Goal: Task Accomplishment & Management: Use online tool/utility

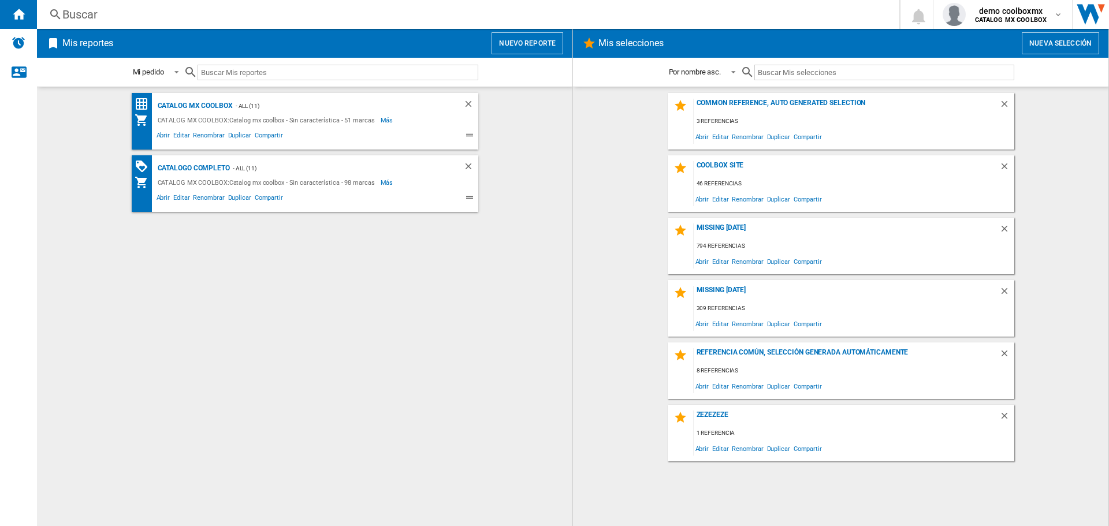
click at [535, 51] on button "Nuevo reporte" at bounding box center [527, 43] width 72 height 22
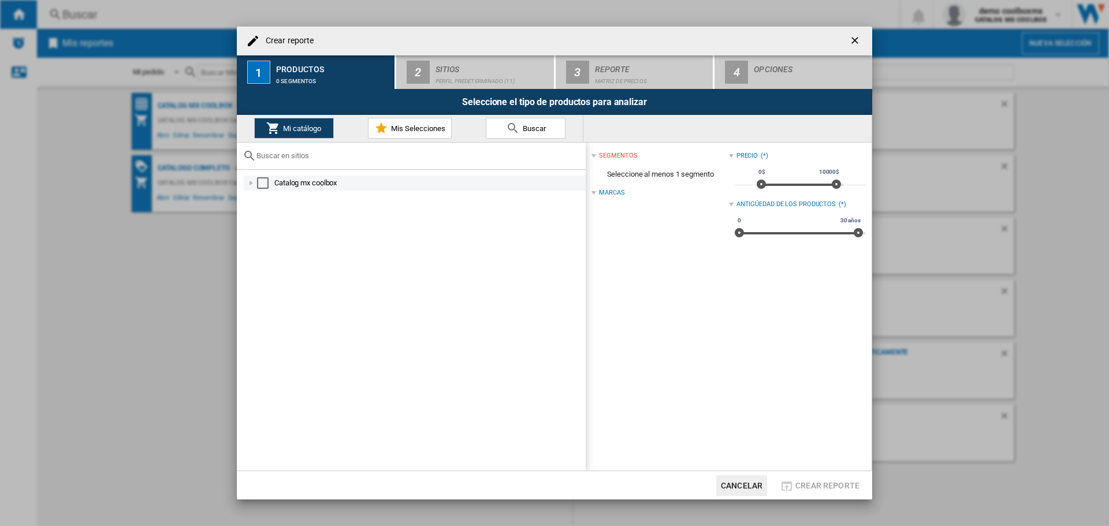
click at [256, 189] on div "Catalog mx coolbox" at bounding box center [415, 183] width 342 height 15
click at [265, 177] on div "Select" at bounding box center [263, 183] width 12 height 12
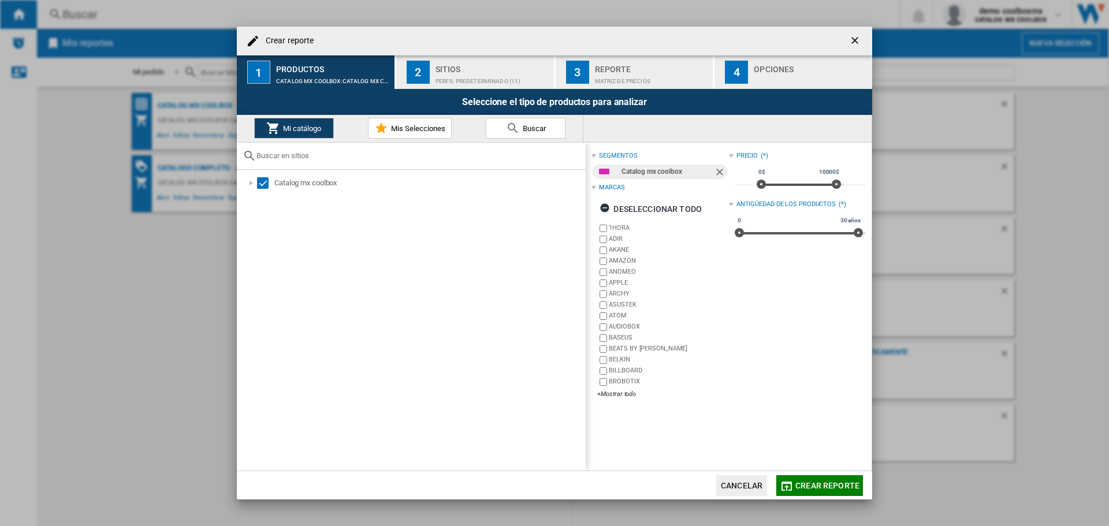
click at [472, 84] on div "Perfil predeterminado (11)" at bounding box center [492, 78] width 114 height 12
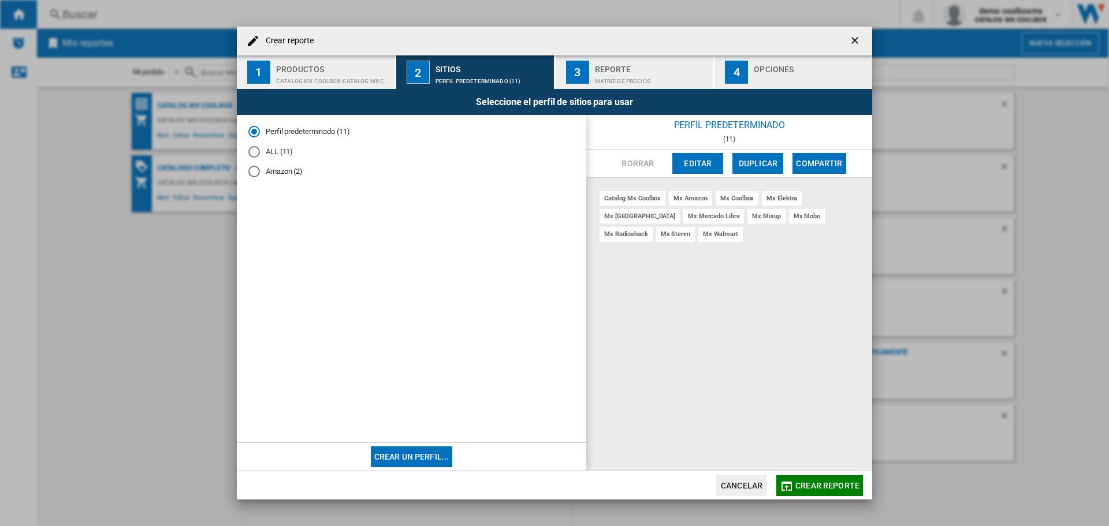
click at [250, 152] on div "ALL (11)" at bounding box center [254, 152] width 12 height 12
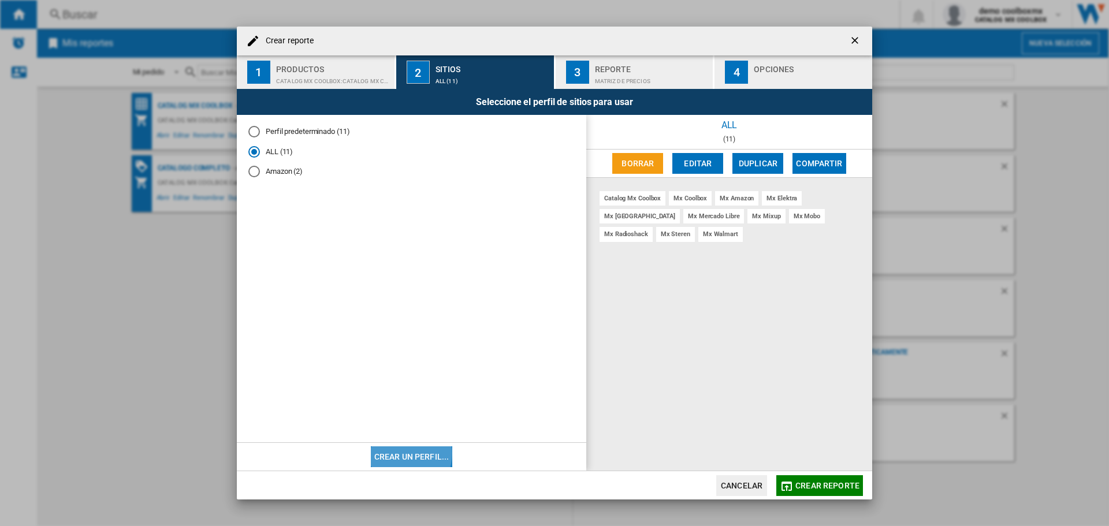
click at [402, 454] on button "Crear un perfil..." at bounding box center [412, 456] width 82 height 21
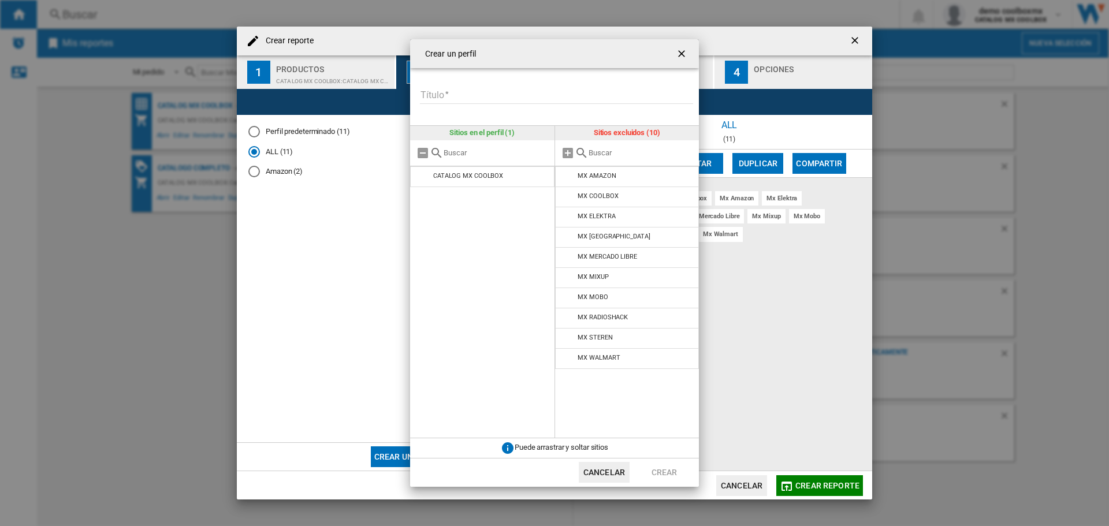
click at [599, 479] on button "Cancelar" at bounding box center [604, 472] width 51 height 21
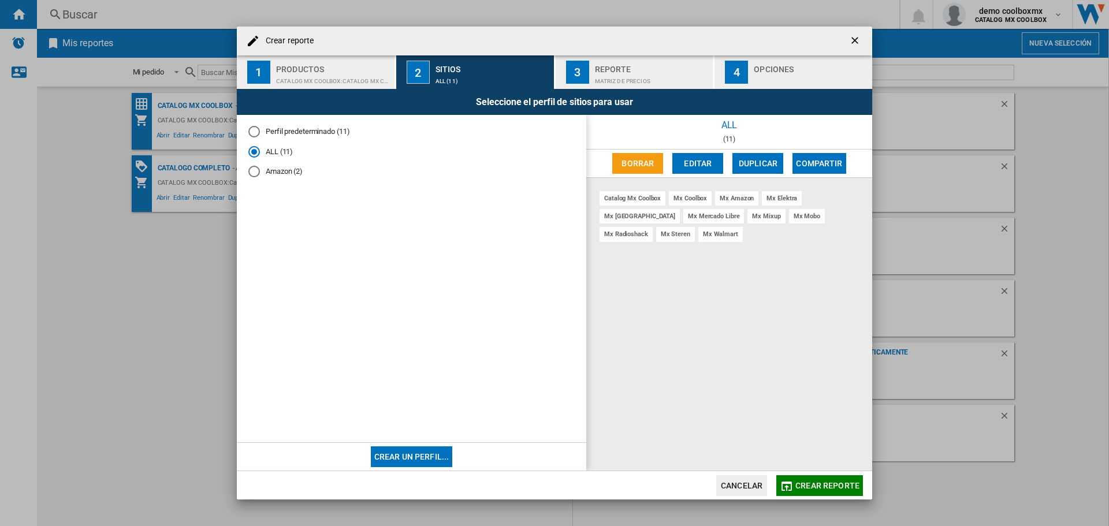
click at [801, 472] on md-dialog-actions "Cancelar Crear reporte" at bounding box center [554, 485] width 635 height 29
click at [804, 481] on span "Crear reporte" at bounding box center [827, 485] width 64 height 9
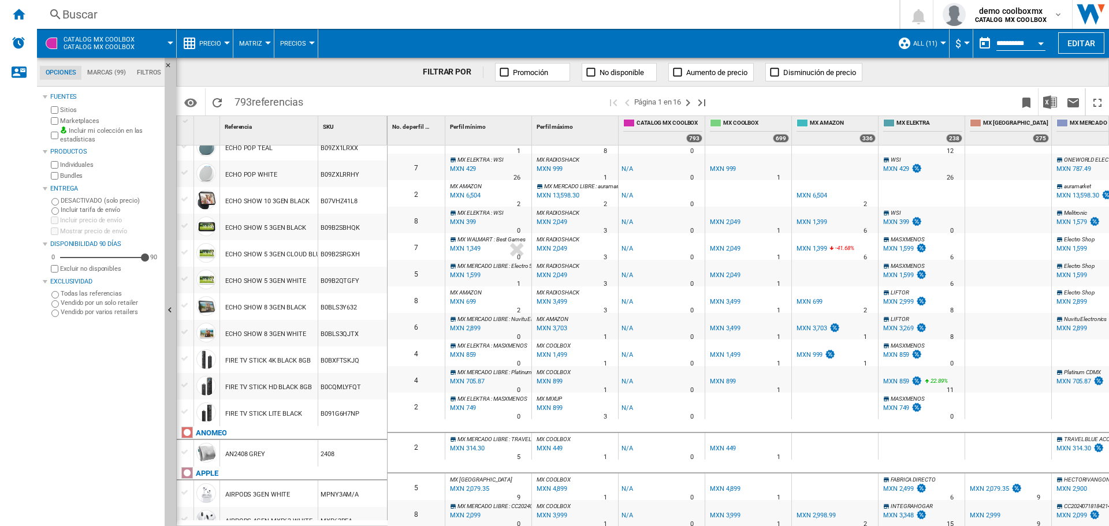
scroll to position [1037, 0]
